Goal: Transaction & Acquisition: Subscribe to service/newsletter

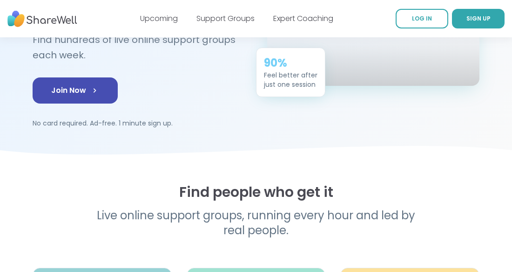
scroll to position [160, 0]
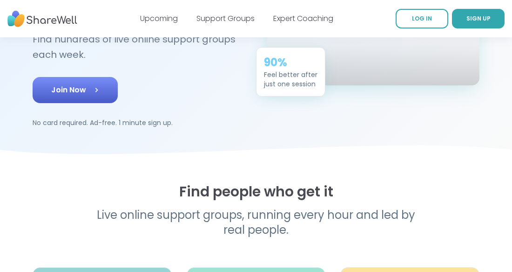
click at [101, 95] on icon at bounding box center [96, 89] width 9 height 9
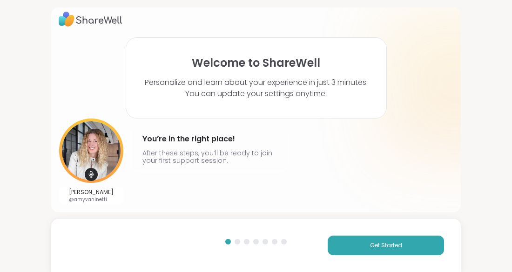
scroll to position [33, 0]
